Goal: Task Accomplishment & Management: Manage account settings

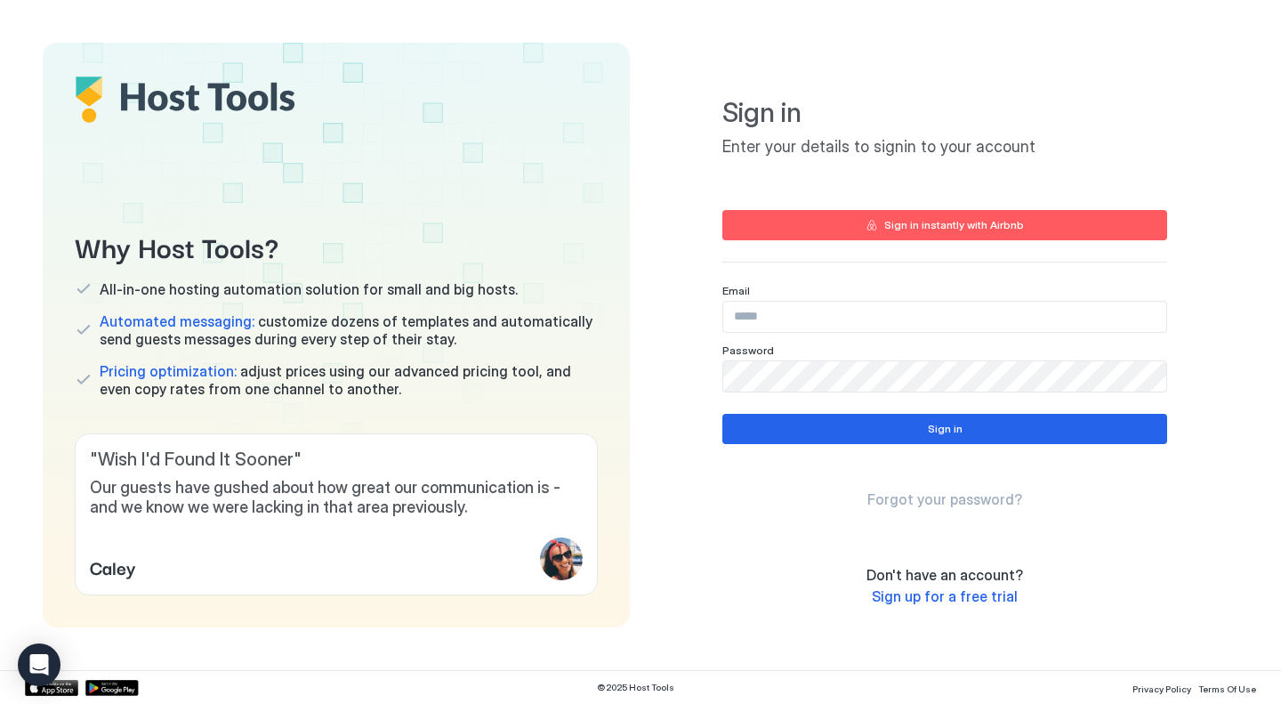
type input "**********"
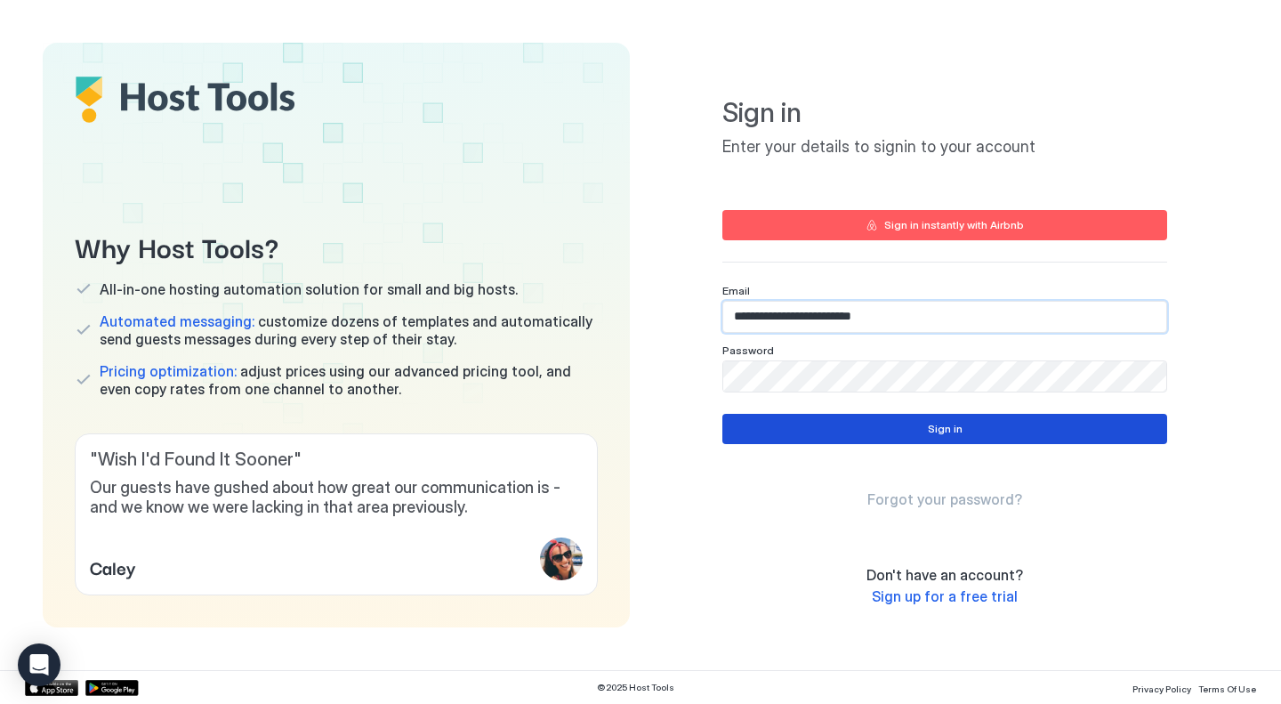
click at [847, 437] on button "Sign in" at bounding box center [944, 429] width 445 height 30
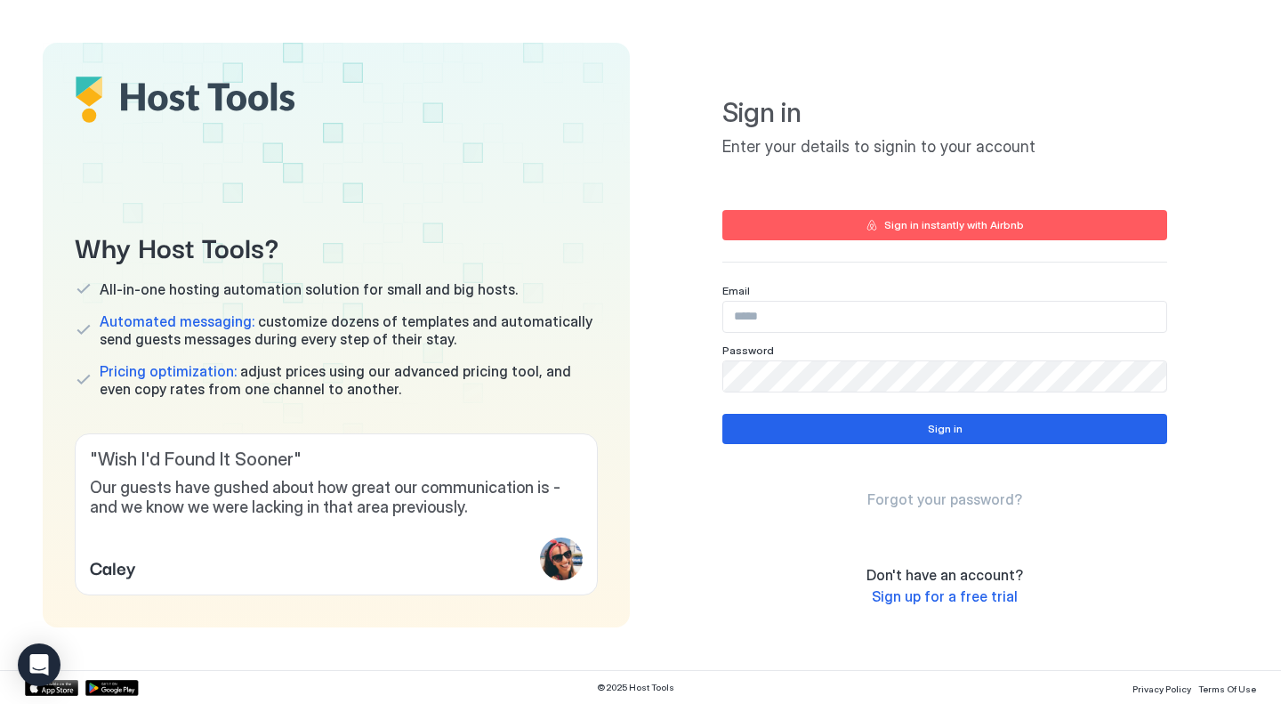
type input "**********"
click at [840, 424] on button "Sign in" at bounding box center [944, 429] width 445 height 30
